Goal: Find specific fact

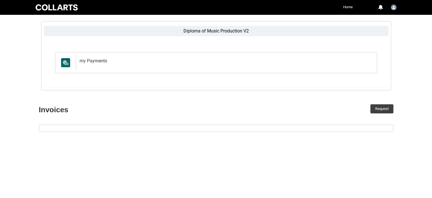
scroll to position [94, 0]
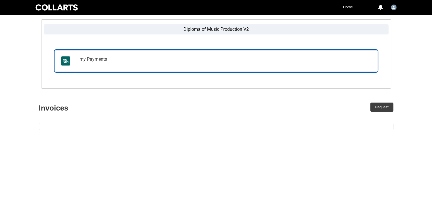
click at [189, 51] on link "my Payments my Payments" at bounding box center [216, 60] width 322 height 21
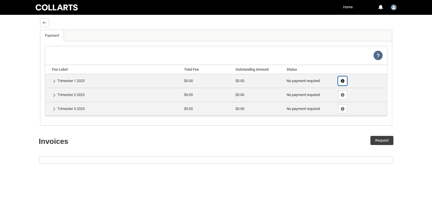
click at [342, 80] on lightning-primitive-icon "button" at bounding box center [343, 80] width 4 height 4
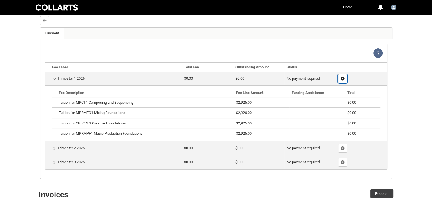
scroll to position [97, 0]
type button "a24OZ000003AzuvYAC"
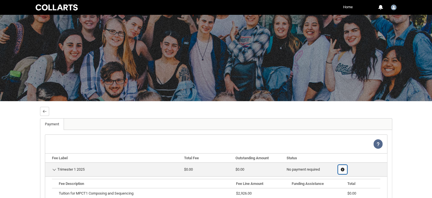
scroll to position [0, 0]
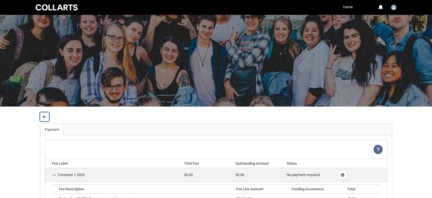
click at [45, 118] on lightning-primitive-icon "button" at bounding box center [45, 117] width 4 height 4
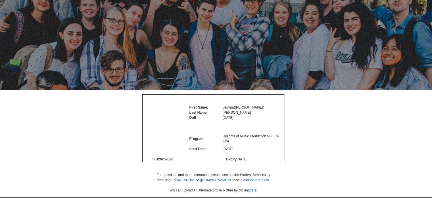
scroll to position [24, 0]
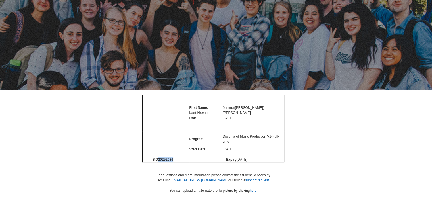
drag, startPoint x: 178, startPoint y: 174, endPoint x: 159, endPoint y: 176, distance: 18.6
click at [159, 162] on td "SID 20252086" at bounding box center [163, 159] width 40 height 5
copy span "20252086"
